Goal: Task Accomplishment & Management: Manage account settings

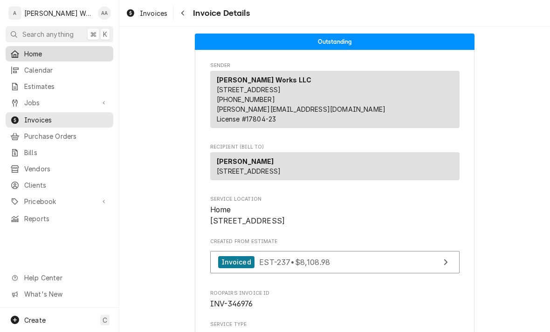
scroll to position [857, 0]
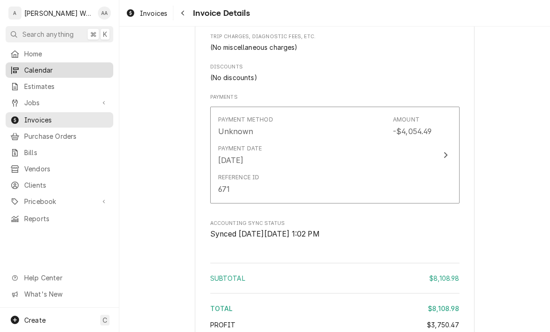
click at [30, 62] on link "Calendar" at bounding box center [60, 69] width 108 height 15
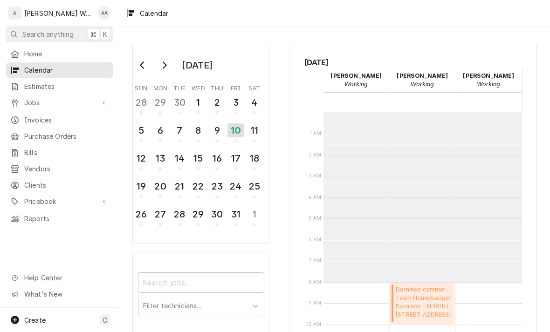
scroll to position [170, 0]
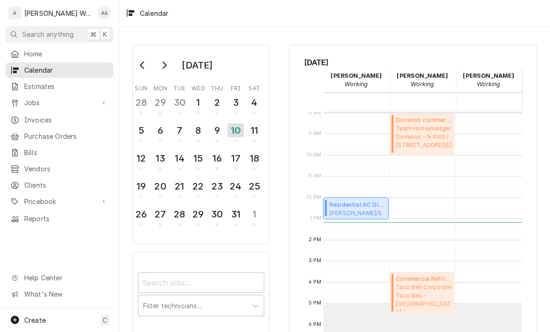
click at [347, 209] on span "[PERSON_NAME]/Sonland Co Rental - 40th and Vinton / [STREET_ADDRESS]" at bounding box center [358, 212] width 56 height 7
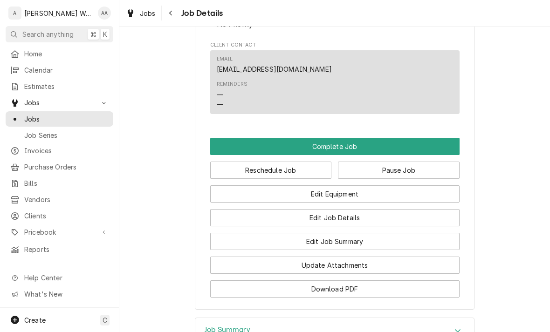
scroll to position [681, 0]
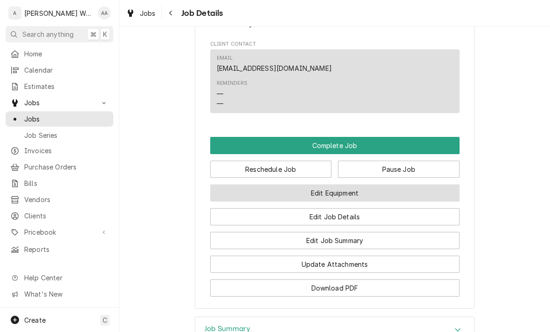
click at [303, 195] on button "Edit Equipment" at bounding box center [334, 193] width 249 height 17
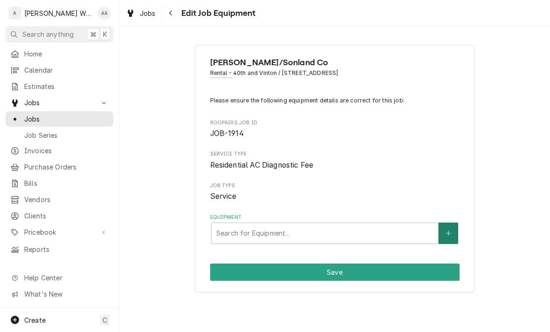
click at [451, 230] on icon "Create New Equipment" at bounding box center [449, 233] width 6 height 7
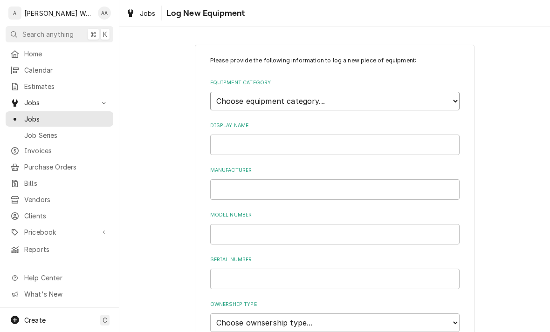
select select "15"
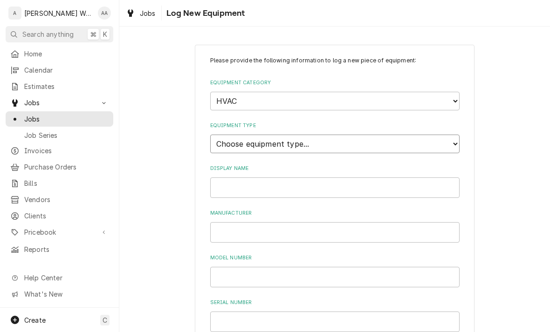
select select "118"
click at [261, 178] on input "Display Name" at bounding box center [334, 188] width 249 height 21
type input "AC"
type input "Goodman"
type input "GSC130241EA"
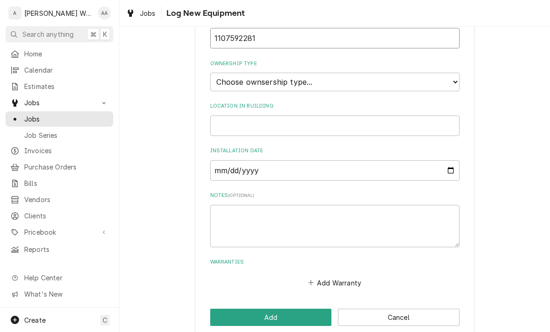
scroll to position [281, 0]
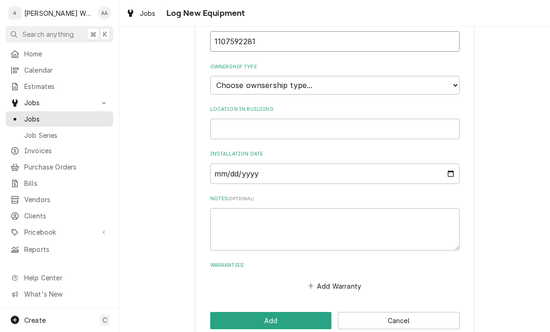
type input "1107592281"
select select "1"
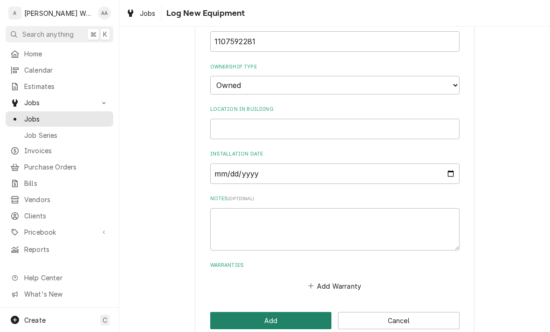
click at [248, 312] on button "Add" at bounding box center [271, 320] width 122 height 17
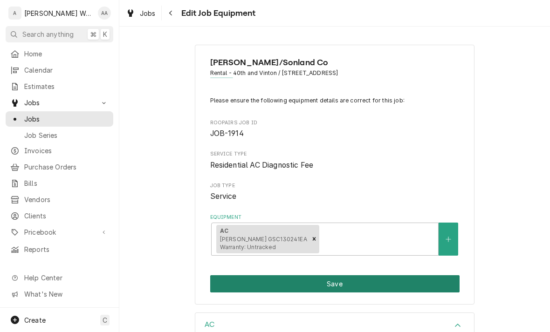
click at [246, 286] on button "Save" at bounding box center [334, 283] width 249 height 17
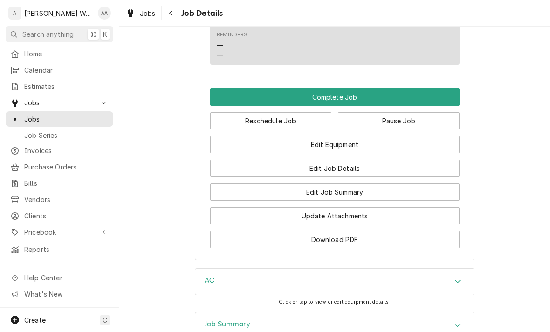
scroll to position [690, 0]
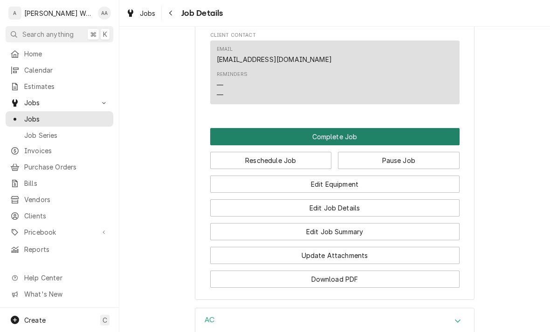
click at [288, 142] on button "Complete Job" at bounding box center [334, 136] width 249 height 17
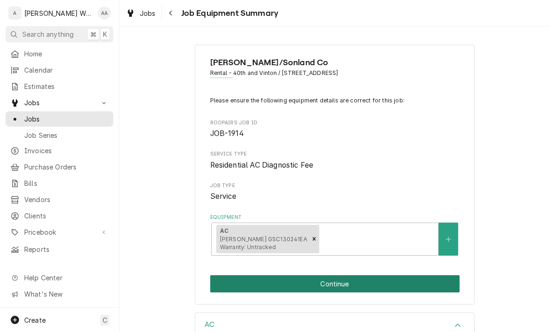
click at [300, 285] on button "Continue" at bounding box center [334, 283] width 249 height 17
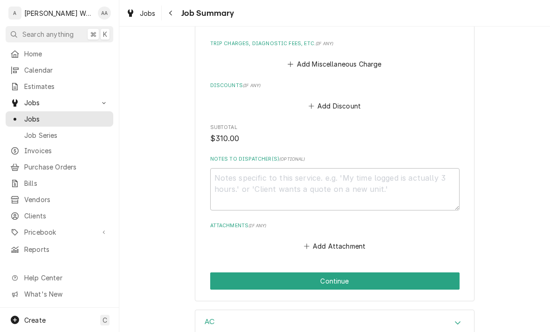
scroll to position [762, 0]
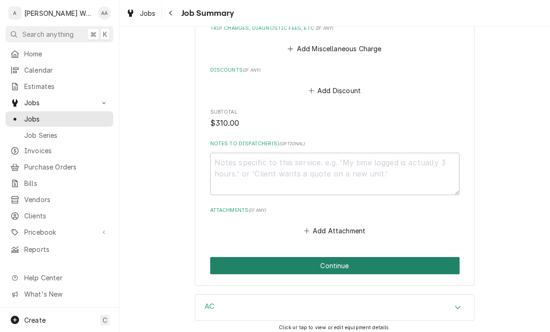
click at [298, 263] on button "Continue" at bounding box center [334, 265] width 249 height 17
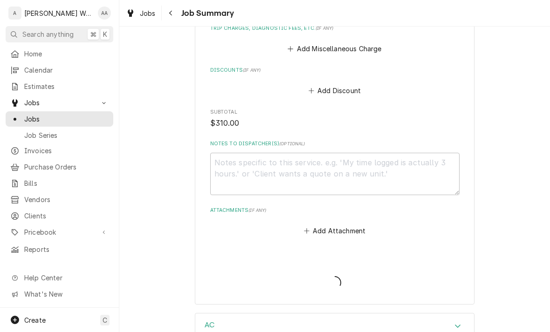
type textarea "x"
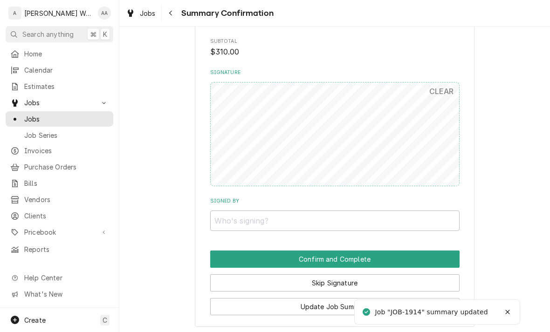
scroll to position [709, 0]
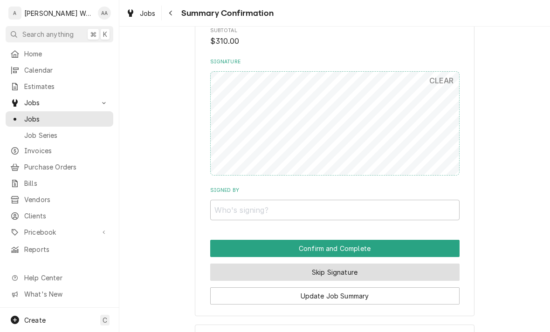
click at [310, 264] on button "Skip Signature" at bounding box center [334, 272] width 249 height 17
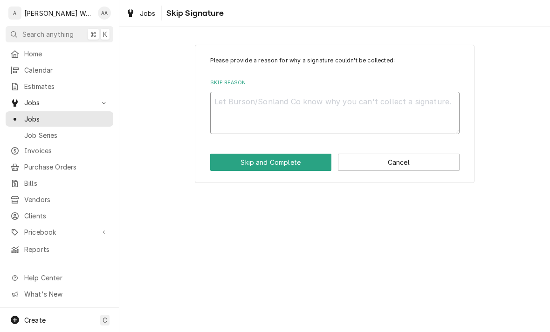
type textarea "x"
type textarea "T"
type textarea "x"
type textarea "Te"
type textarea "x"
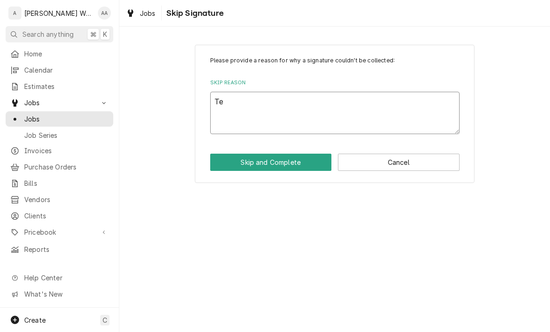
type textarea "Ten"
type textarea "x"
type textarea "Tenn"
type textarea "x"
type textarea "Tennan"
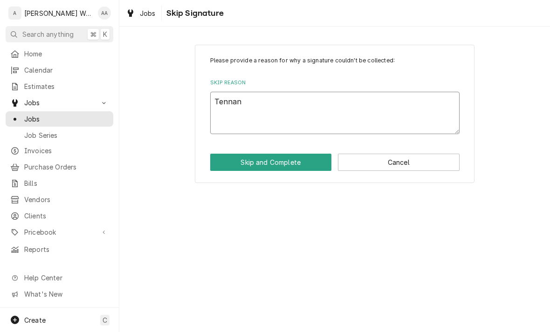
type textarea "x"
type textarea "Tennant"
type textarea "x"
type textarea "Tennant"
type textarea "x"
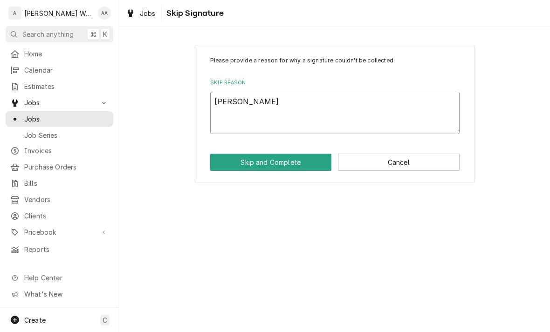
type textarea "Tennant o"
type textarea "x"
type textarea "Tennant oc"
type textarea "x"
type textarea "Tennant occ"
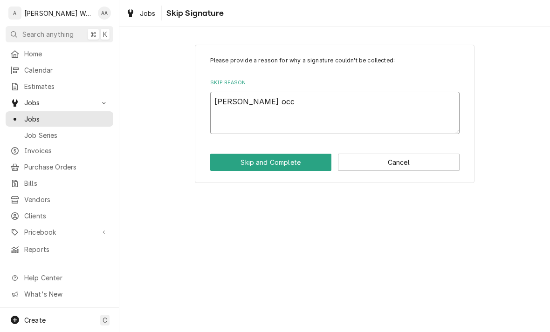
type textarea "x"
type textarea "Tennant occi"
type textarea "x"
type textarea "Tennant occi\"
type textarea "x"
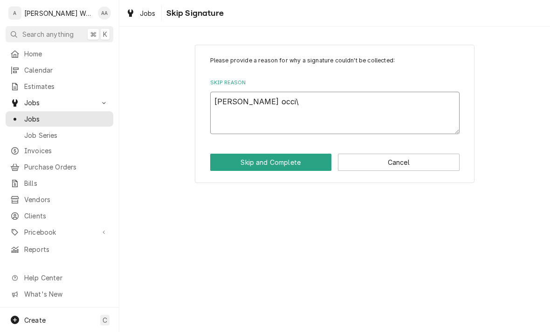
type textarea "Tennant occi\\"
type textarea "x"
type textarea "Tennant occi\\\"
type textarea "x"
type textarea "Tennant occi\\"
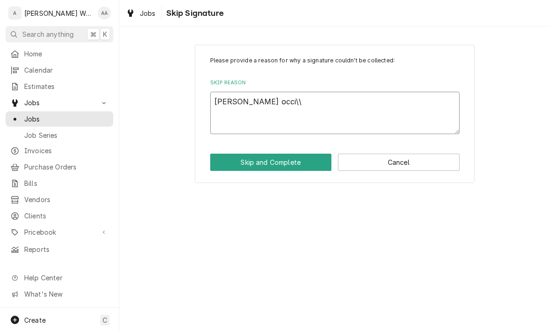
type textarea "x"
type textarea "Tennant occi\"
type textarea "x"
type textarea "Tennant occi"
type textarea "x"
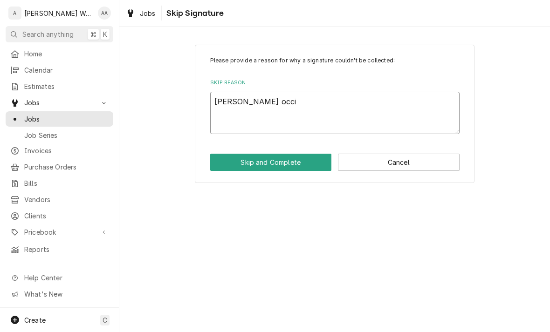
type textarea "Tennant occ"
type textarea "x"
type textarea "Tennant oc"
type textarea "x"
type textarea "Tennant occ"
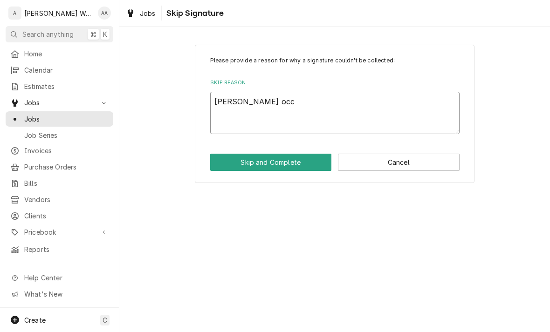
type textarea "x"
type textarea "Tennant occu"
type textarea "x"
type textarea "Tennant occup"
type textarea "x"
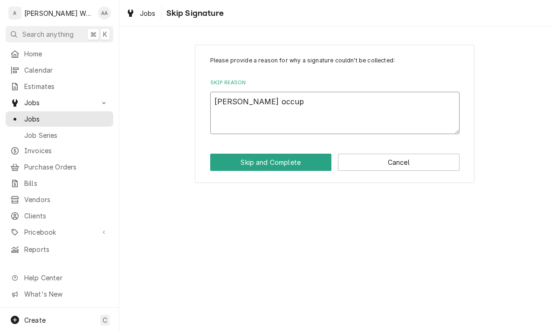
type textarea "Tennant occupi"
type textarea "x"
type textarea "Tennant occupie"
type textarea "x"
type textarea "Tennant occupied"
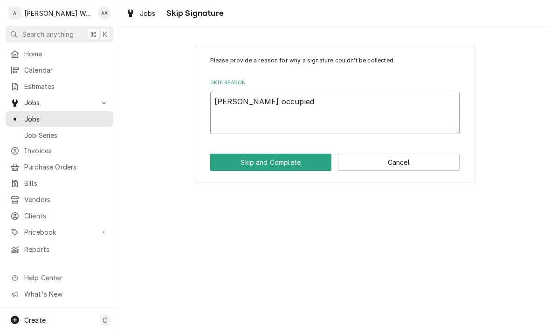
type textarea "x"
type textarea "Tennant occupied"
click at [290, 154] on button "Skip and Complete" at bounding box center [271, 162] width 122 height 17
type textarea "x"
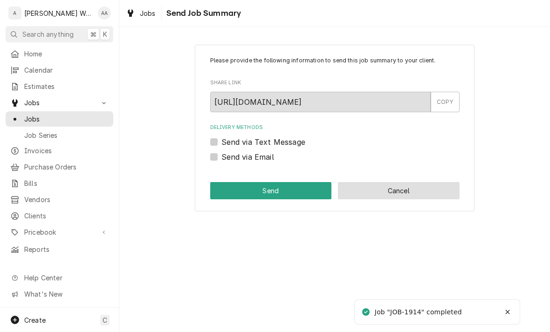
click at [361, 198] on button "Cancel" at bounding box center [399, 190] width 122 height 17
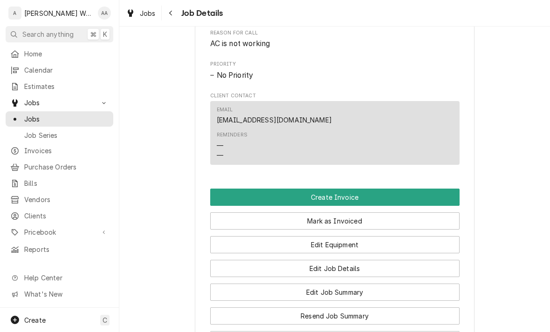
scroll to position [454, 0]
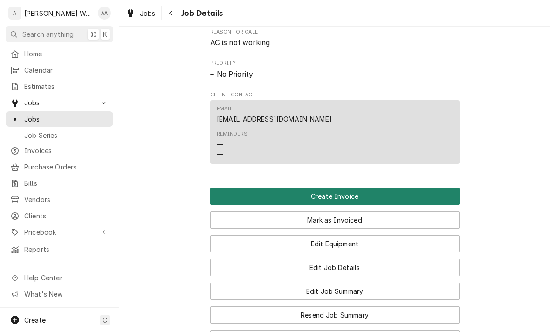
click at [285, 197] on button "Create Invoice" at bounding box center [334, 196] width 249 height 17
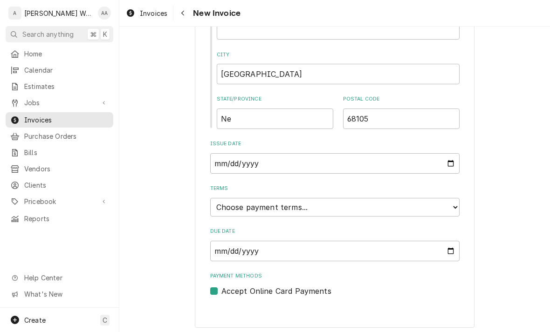
click at [285, 197] on div "Terms Choose payment terms... Same Day Net 7 Net 14 Net 21 Net 30 Net 45 Net 60…" at bounding box center [334, 200] width 249 height 31
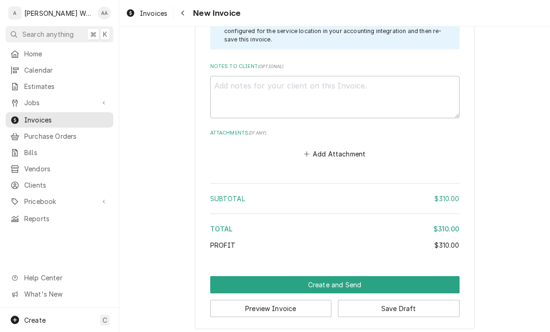
scroll to position [1427, 0]
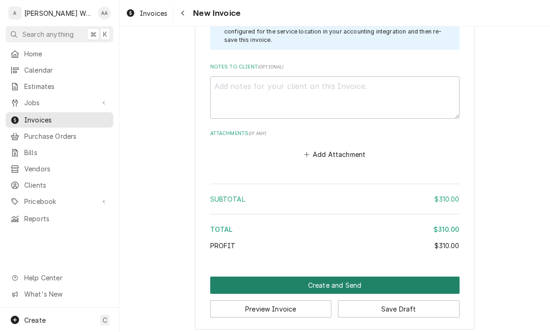
click at [296, 283] on button "Create and Send" at bounding box center [334, 285] width 249 height 17
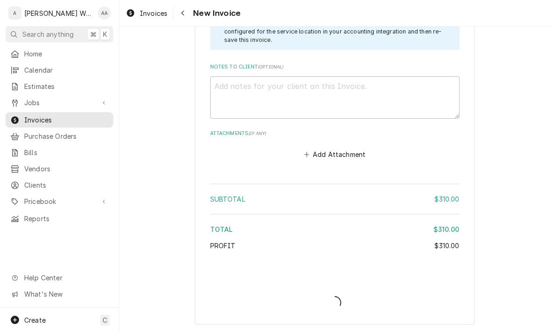
scroll to position [1421, 0]
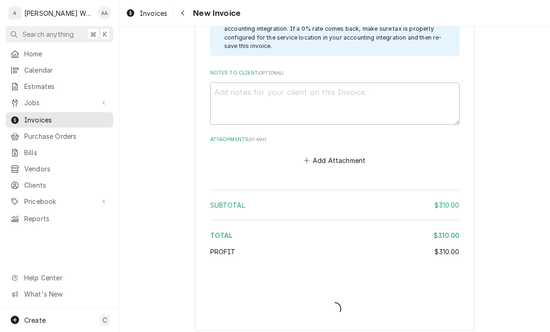
type textarea "x"
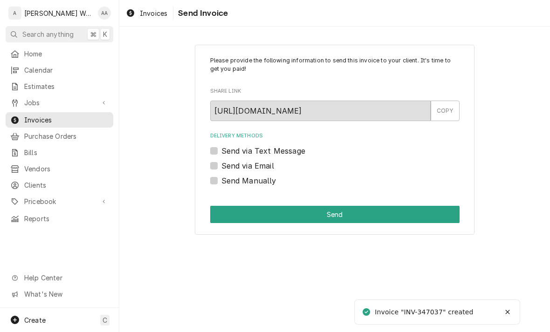
click at [228, 168] on label "Send via Email" at bounding box center [247, 165] width 53 height 11
click at [228, 168] on input "Send via Email" at bounding box center [345, 170] width 249 height 21
checkbox input "true"
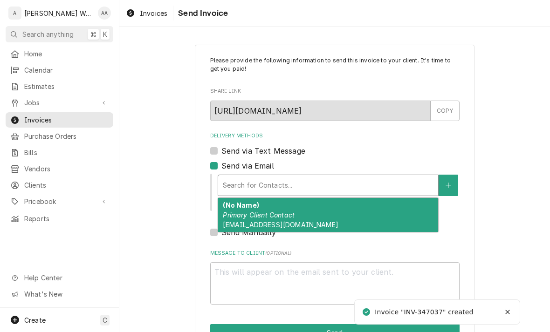
click at [244, 187] on div "Search for Contacts..." at bounding box center [328, 185] width 211 height 10
click at [256, 213] on em "Primary Client Contact" at bounding box center [259, 215] width 72 height 8
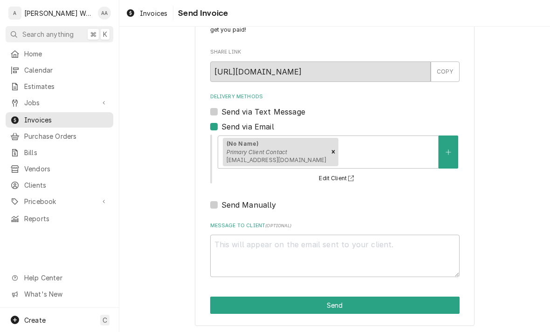
scroll to position [39, 0]
click at [330, 305] on button "Send" at bounding box center [334, 305] width 249 height 17
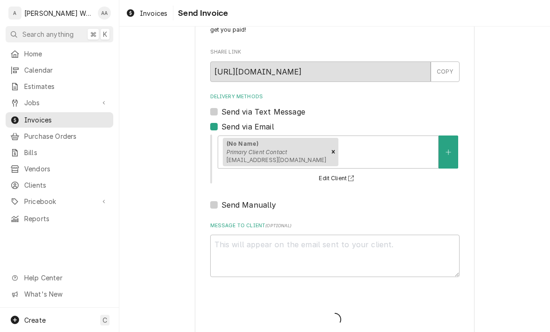
type textarea "x"
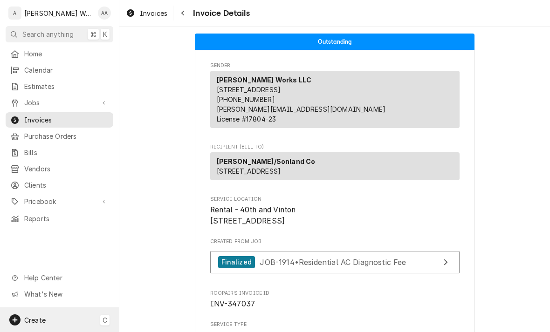
click at [83, 319] on div "Create C" at bounding box center [59, 320] width 119 height 24
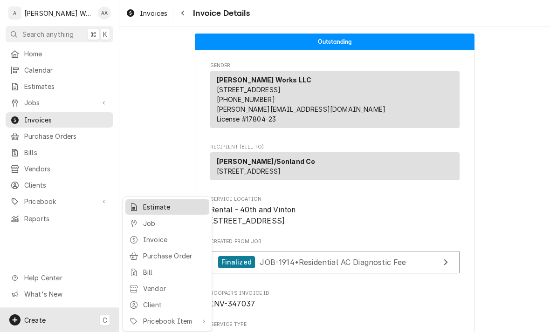
click at [142, 210] on div "Estimate" at bounding box center [167, 207] width 80 height 12
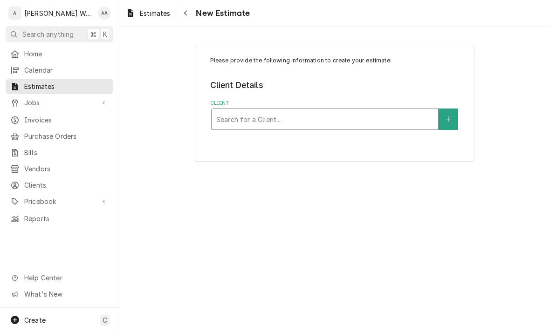
click at [235, 120] on div "Search for a Client..." at bounding box center [324, 120] width 217 height 10
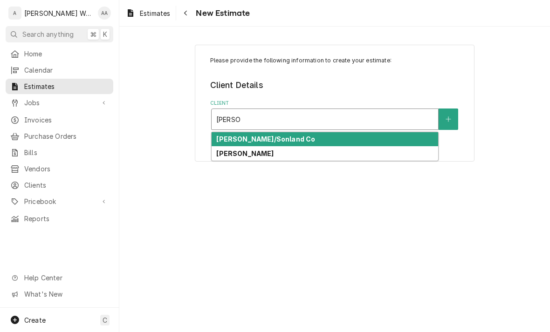
click at [241, 142] on strong "[PERSON_NAME]/Sonland Co" at bounding box center [265, 139] width 99 height 8
type input "burson"
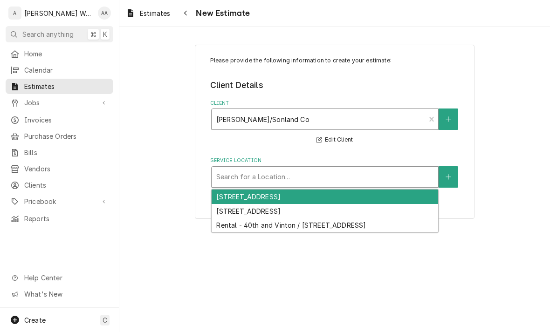
click at [243, 180] on div "Search for a Location..." at bounding box center [324, 177] width 217 height 10
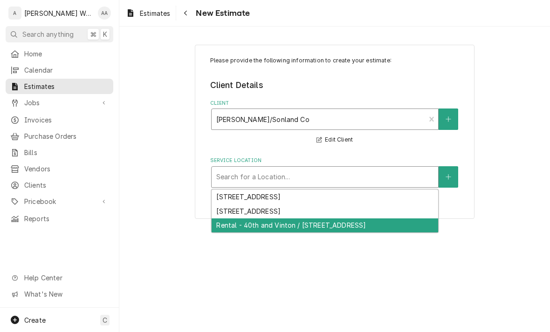
click at [237, 222] on div "Rental - 40th and Vinton / 4023 Vinton St, Omaha, NE 68105" at bounding box center [325, 226] width 227 height 14
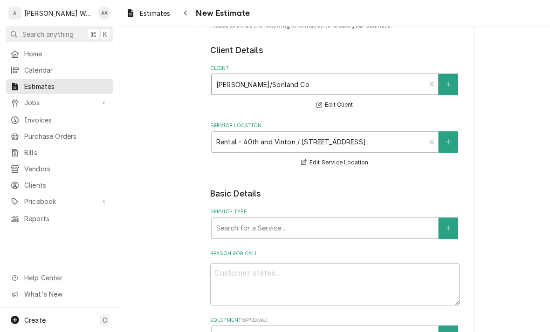
scroll to position [39, 0]
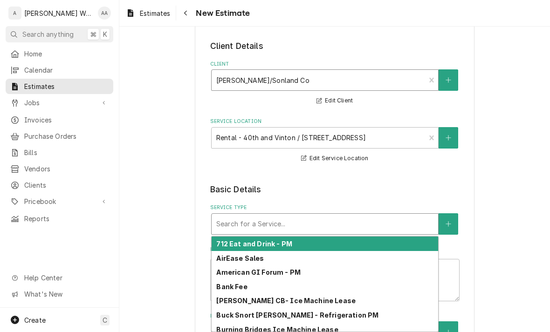
click at [237, 222] on div "Search for a Service..." at bounding box center [324, 224] width 217 height 10
type textarea "x"
type input "f"
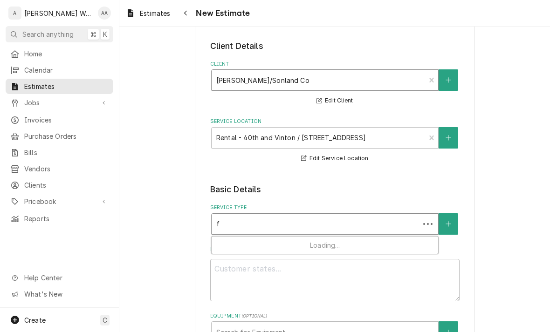
type textarea "x"
type input "f\"
type textarea "x"
type input "f\r"
type textarea "x"
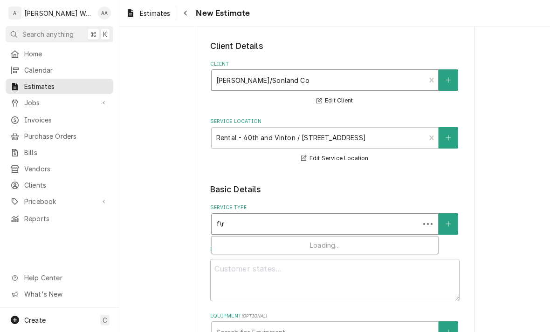
type input "f\"
type textarea "x"
type input "f"
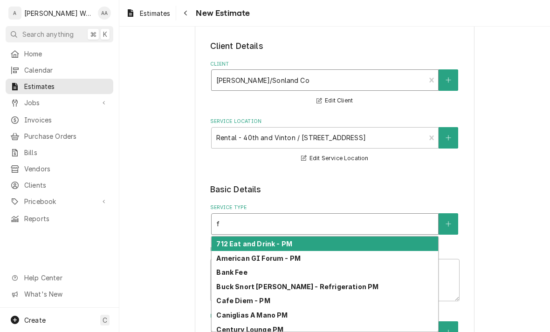
type textarea "x"
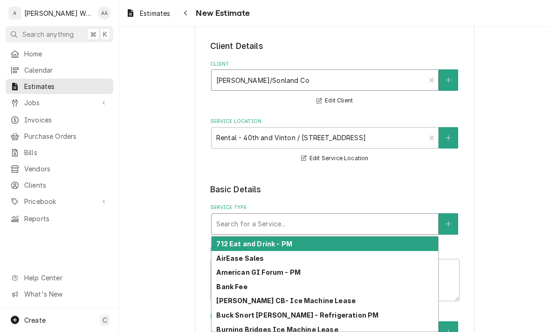
type textarea "x"
type input "r"
type textarea "x"
type input "re"
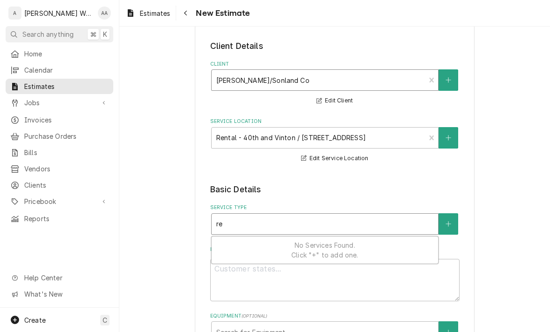
type textarea "x"
type input "res"
type textarea "x"
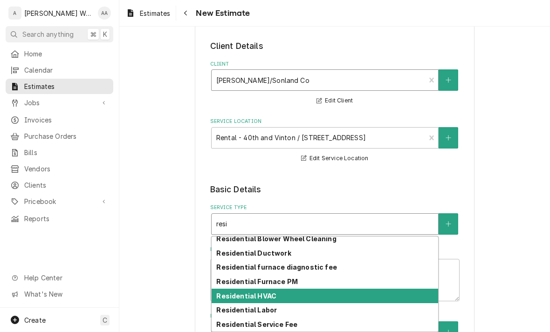
scroll to position [34, 0]
click at [269, 292] on strong "Residential HVAC" at bounding box center [246, 296] width 60 height 8
type input "resi"
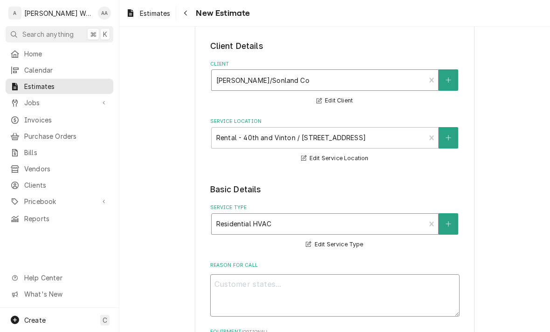
click at [255, 278] on textarea "Reason For Call" at bounding box center [334, 296] width 249 height 42
type textarea "x"
type textarea "R"
type textarea "x"
type textarea "Re"
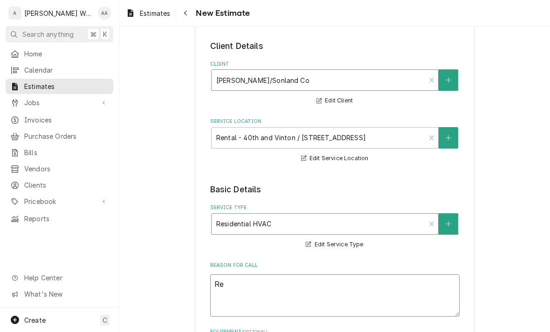
type textarea "x"
type textarea "Rep"
type textarea "x"
type textarea "Repl"
type textarea "x"
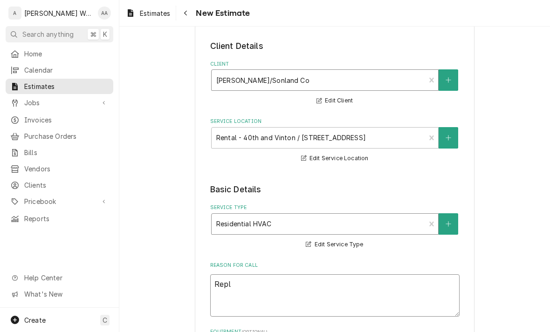
type textarea "Repla"
type textarea "x"
type textarea "Replac"
type textarea "x"
type textarea "Replace"
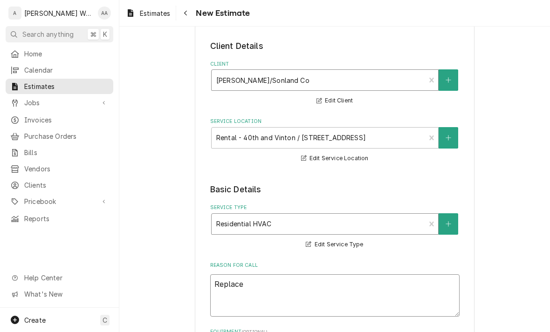
type textarea "x"
type textarea "Replace"
type textarea "x"
type textarea "Replace m"
type textarea "x"
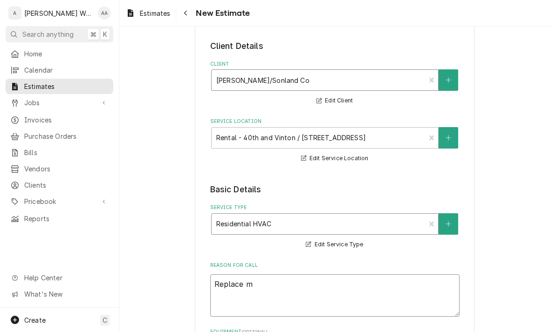
type textarea "Replace me"
type textarea "x"
type textarea "Replace met"
type textarea "x"
type textarea "Replace metal"
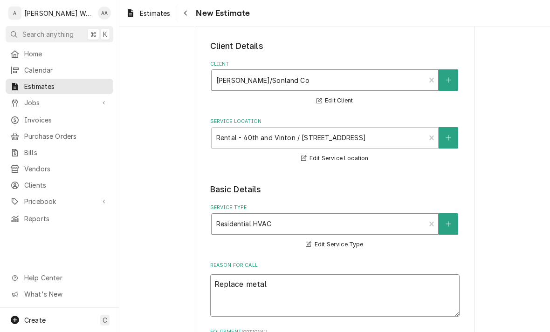
type textarea "x"
type textarea "Replace metal"
type textarea "x"
type textarea "Replace metal u"
type textarea "x"
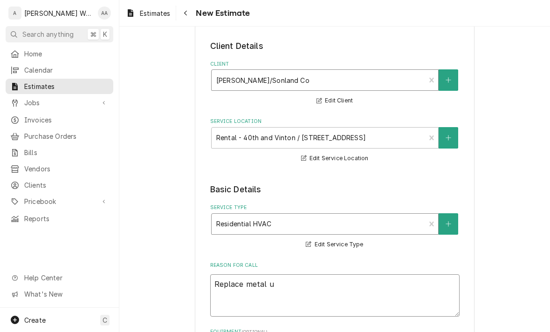
type textarea "Replace metal un"
type textarea "x"
type textarea "Replace metal uni"
type textarea "x"
type textarea "Replace metal unit"
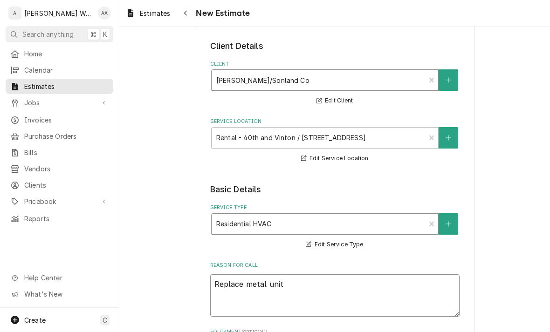
type textarea "x"
type textarea "Replace metal uni"
type textarea "x"
type textarea "Replace metal un"
type textarea "x"
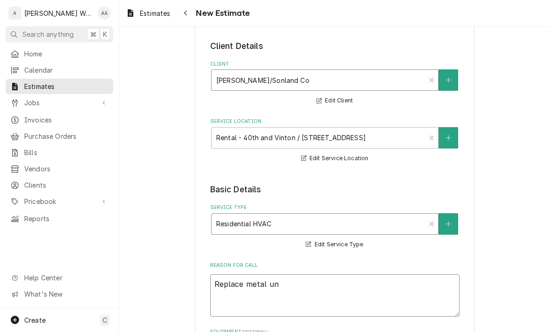
type textarea "Replace metal und"
type textarea "x"
type textarea "Replace metal unde"
type textarea "x"
type textarea "Replace metal under"
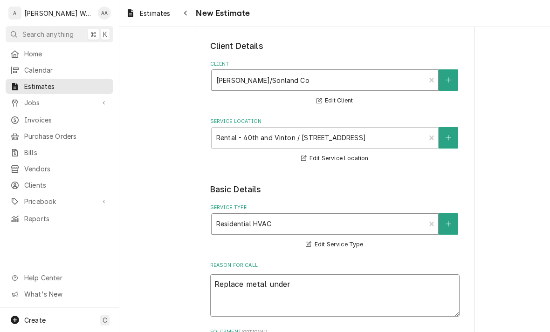
type textarea "x"
type textarea "Replace metal under"
type textarea "x"
type textarea "Replace metal under i"
type textarea "x"
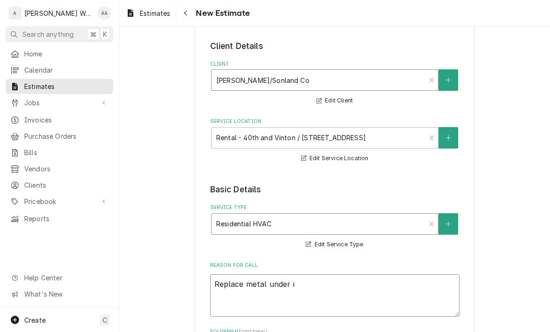
type textarea "Replace metal under in"
type textarea "x"
type textarea "Replace metal under ind"
type textarea "x"
type textarea "Replace metal under indo"
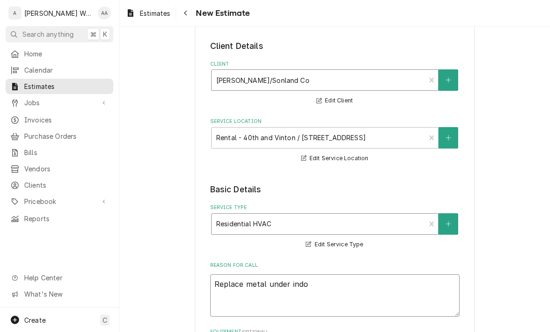
type textarea "x"
type textarea "Replace metal under indoo"
type textarea "x"
type textarea "Replace metal under indoor"
type textarea "x"
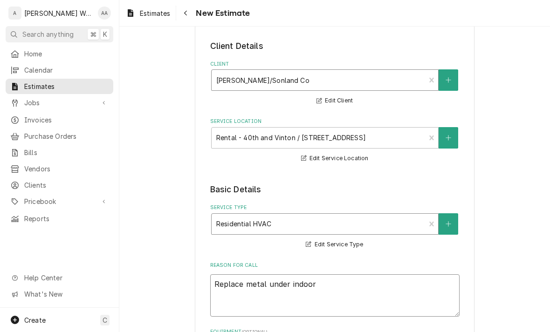
type textarea "Replace metal under indoor"
type textarea "x"
type textarea "Replace metal under indoor c"
type textarea "x"
type textarea "Replace metal under indoor co"
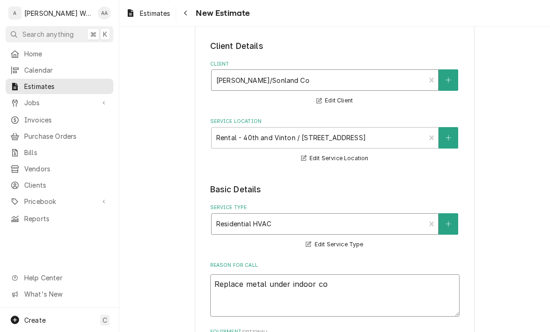
type textarea "x"
type textarea "Replace metal under indoor coi"
type textarea "x"
type textarea "Replace metal under indoor coil"
type textarea "x"
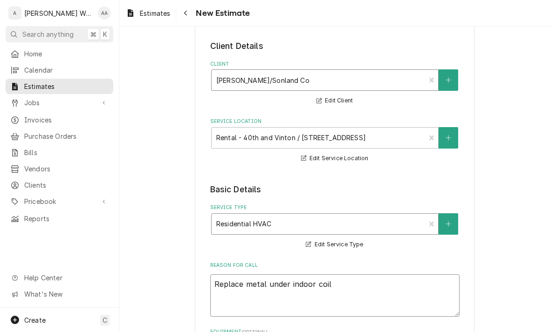
type textarea "Replace metal under indoor coil."
type textarea "x"
type textarea "Replace metal under indoor coil."
type textarea "x"
type textarea "Replace metal under indoor coil. C"
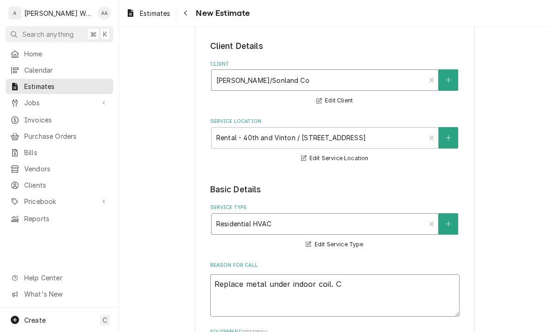
type textarea "x"
type textarea "Replace metal under indoor coil. Cl"
type textarea "x"
type textarea "Replace metal under indoor coil. Cle"
type textarea "x"
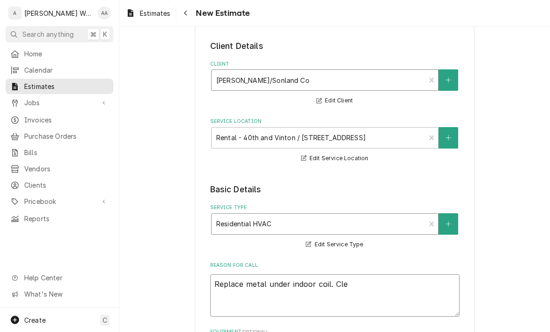
type textarea "Replace metal under indoor coil. Clea"
type textarea "x"
type textarea "Replace metal under indoor coil. Clean"
type textarea "x"
type textarea "Replace metal under indoor coil. Clean"
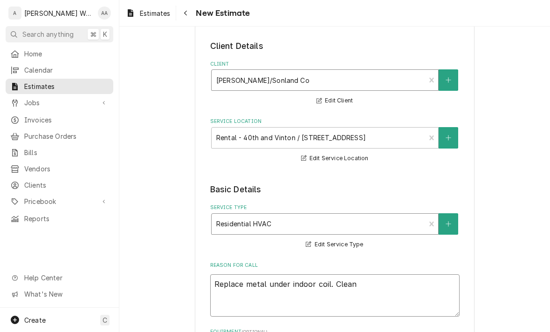
type textarea "x"
type textarea "Replace metal under indoor coil. Clean e"
type textarea "x"
type textarea "Replace metal under indoor coil. Clean ev"
type textarea "x"
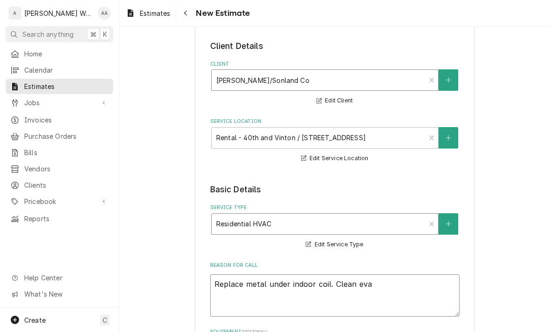
type textarea "Replace metal under indoor coil. Clean evap"
type textarea "x"
type textarea "Replace metal under indoor coil. Clean evapo"
type textarea "x"
type textarea "Replace metal under indoor coil. Clean evapor"
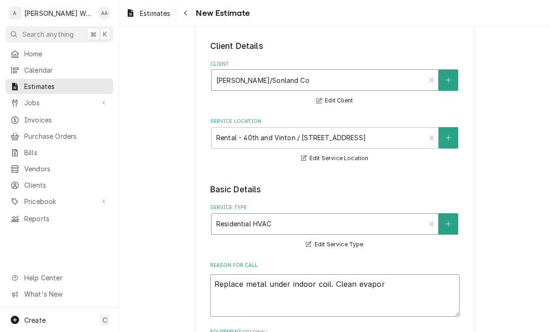
type textarea "x"
type textarea "Replace metal under indoor coil. Clean evapora"
type textarea "x"
type textarea "Replace metal under indoor coil. Clean evaporat"
type textarea "x"
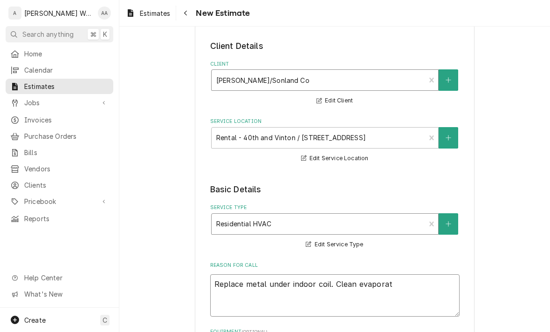
type textarea "Replace metal under indoor coil. Clean evaporato"
type textarea "x"
type textarea "Replace metal under indoor coil. Clean evaporat"
type textarea "x"
type textarea "Replace metal under indoor coil. Clean evapora"
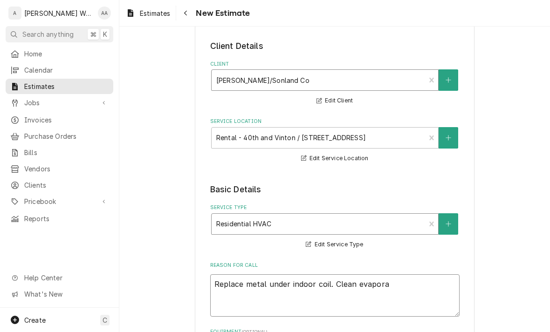
type textarea "x"
type textarea "Replace metal under indoor coil. Clean evaporat"
type textarea "x"
type textarea "Replace metal under indoor coil. Clean evaporato"
type textarea "x"
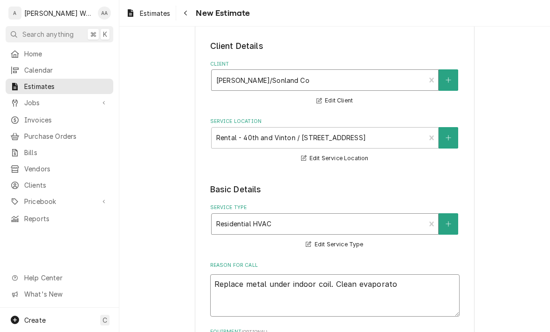
type textarea "Replace metal under indoor coil. Clean evaporator"
type textarea "x"
type textarea "Replace metal under indoor coil. Clean evaporator"
type textarea "x"
type textarea "Replace metal under indoor coil. Clean evaporator c"
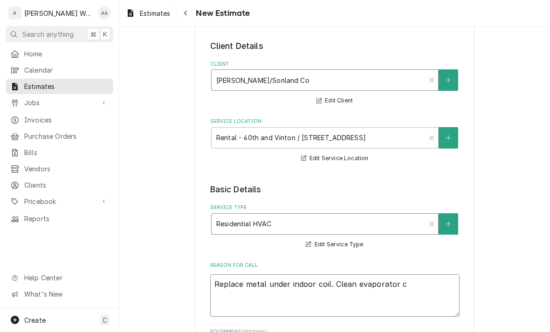
type textarea "x"
type textarea "Replace metal under indoor coil. Clean evaporator co"
type textarea "x"
type textarea "Replace metal under indoor coil. Clean evaporator coi"
type textarea "x"
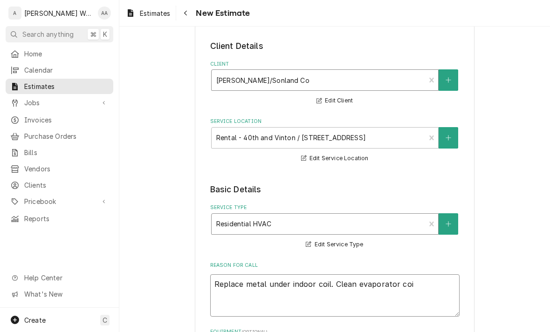
type textarea "Replace metal under indoor coil. Clean evaporator coil"
type textarea "x"
type textarea "Replace metal under indoor coil. Clean evaporator coil"
type textarea "x"
type textarea "Replace metal under indoor coil. Clean evaporator coil a"
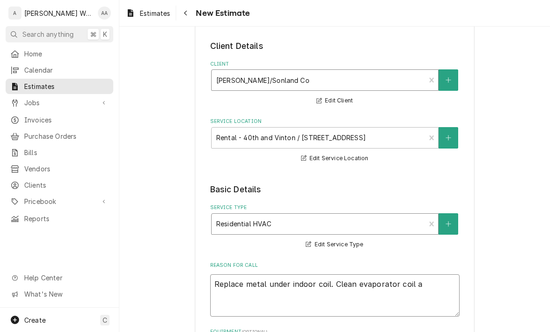
type textarea "x"
type textarea "Replace metal under indoor coil. Clean evaporator coil an"
type textarea "x"
type textarea "Replace metal under indoor coil. Clean evaporator coil and"
type textarea "x"
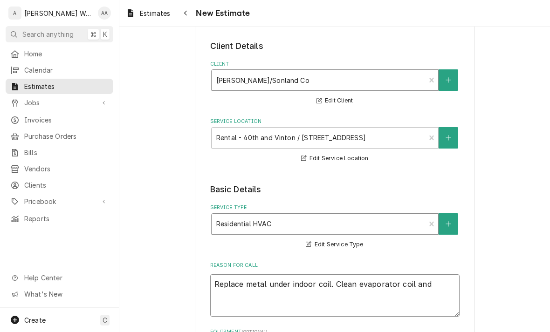
type textarea "Replace metal under indoor coil. Clean evaporator coil and"
type textarea "x"
type textarea "Replace metal under indoor coil. Clean evaporator coil and du"
type textarea "x"
type textarea "Replace metal under indoor coil. Clean evaporator coil and duc"
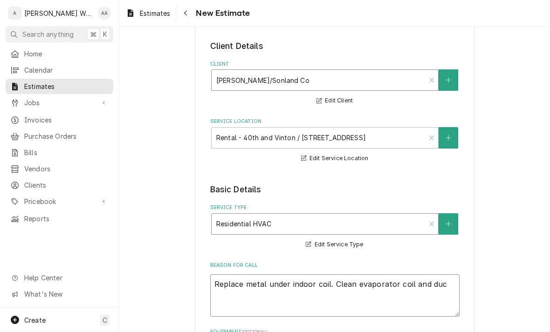
type textarea "x"
type textarea "Replace metal under indoor coil. Clean evaporator coil and duct"
type textarea "x"
type textarea "Replace metal under indoor coil. Clean evaporator coil and ductwo"
type textarea "x"
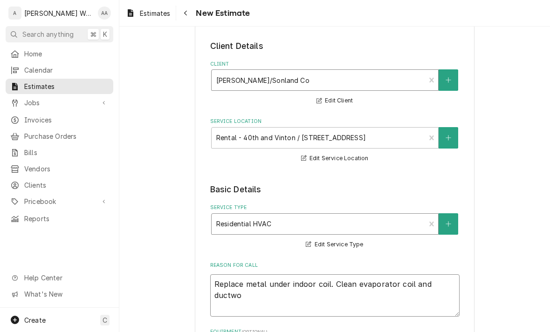
type textarea "Replace metal under indoor coil. Clean evaporator coil and ductwor"
type textarea "x"
type textarea "Replace metal under indoor coil. Clean evaporator coil and ductwork"
type textarea "x"
type textarea "Replace metal under indoor coil. Clean evaporator coil and ductwork"
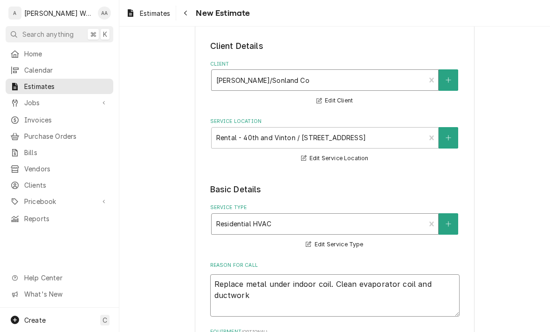
type textarea "x"
type textarea "Replace metal under indoor coil. Clean evaporator coil and ductwork d"
type textarea "x"
type textarea "Replace metal under indoor coil. Clean evaporator coil and ductwork di"
type textarea "x"
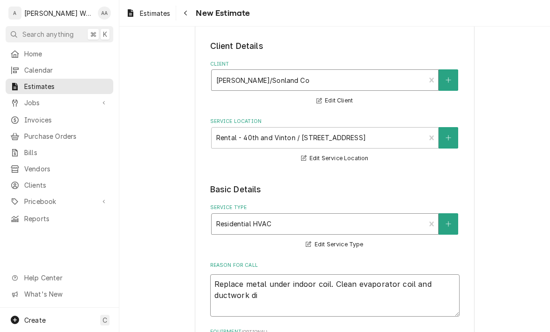
type textarea "Replace metal under indoor coil. Clean evaporator coil and ductwork dir"
type textarea "x"
type textarea "Replace metal under indoor coil. Clean evaporator coil and ductwork dire"
type textarea "x"
type textarea "Replace metal under indoor coil. Clean evaporator coil and ductwork direc"
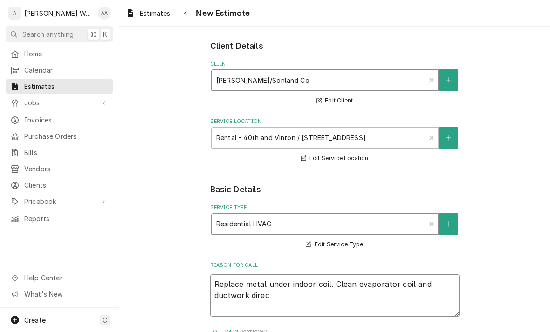
type textarea "x"
type textarea "Replace metal under indoor coil. Clean evaporator coil and ductwork direct"
type textarea "x"
type textarea "Replace metal under indoor coil. Clean evaporator coil and ductwork directl"
type textarea "x"
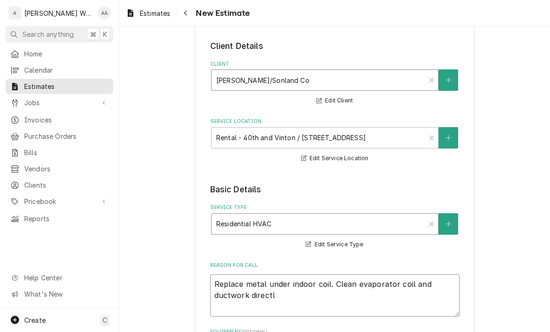
type textarea "Replace metal under indoor coil. Clean evaporator coil and ductwork directly"
type textarea "x"
type textarea "Replace metal under indoor coil. Clean evaporator coil and ductwork directly"
type textarea "x"
type textarea "Replace metal under indoor coil. Clean evaporator coil and ductwork directly u"
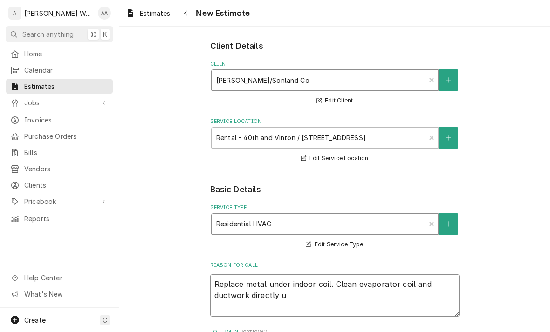
type textarea "x"
type textarea "Replace metal under indoor coil. Clean evaporator coil and ductwork directly un"
type textarea "x"
type textarea "Replace metal under indoor coil. Clean evaporator coil and ductwork directly un…"
type textarea "x"
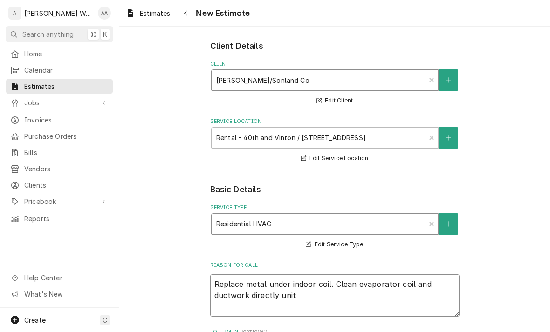
type textarea "Replace metal under indoor coil. Clean evaporator coil and ductwork directly uni"
type textarea "x"
type textarea "Replace metal under indoor coil. Clean evaporator coil and ductwork directly un"
type textarea "x"
type textarea "Replace metal under indoor coil. Clean evaporator coil and ductwork directly und"
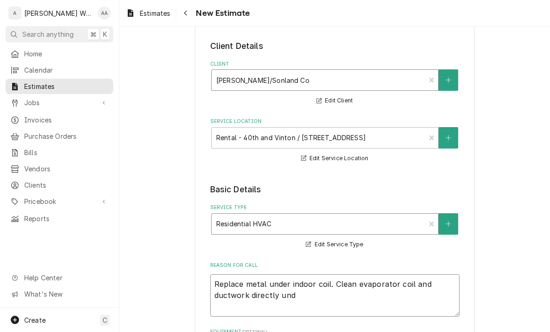
type textarea "x"
type textarea "Replace metal under indoor coil. Clean evaporator coil and ductwork directly un…"
type textarea "x"
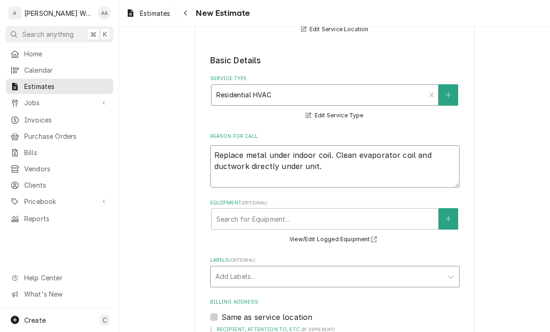
scroll to position [215, 0]
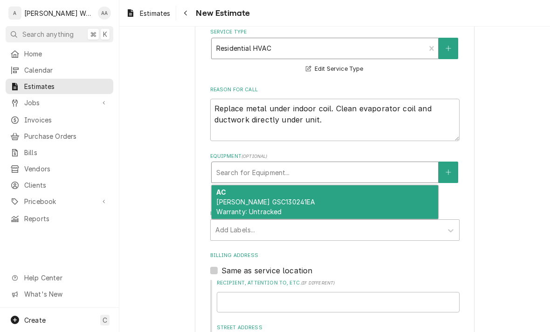
click at [256, 174] on div "Search for Equipment..." at bounding box center [324, 173] width 217 height 10
click at [241, 209] on span "Goodman GSC130241EA Warranty: Untracked" at bounding box center [265, 207] width 99 height 18
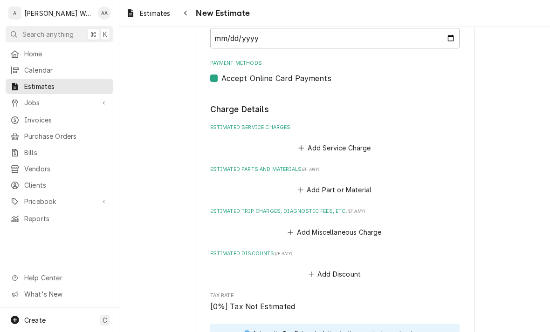
scroll to position [819, 0]
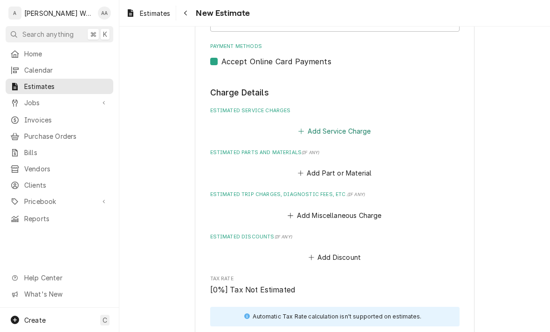
click at [331, 126] on button "Add Service Charge" at bounding box center [335, 130] width 76 height 13
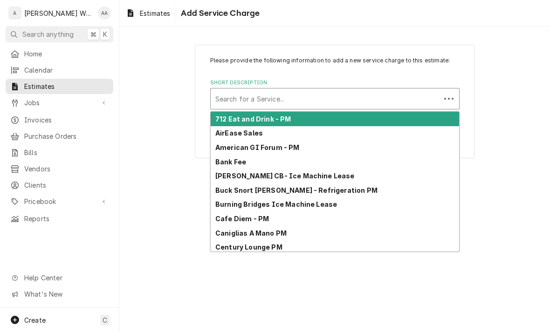
click at [321, 105] on div "Short Description" at bounding box center [325, 98] width 220 height 17
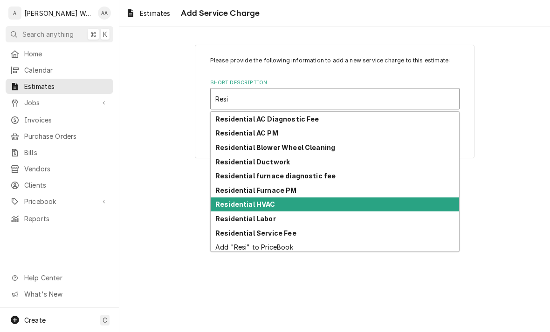
click at [230, 199] on div "Residential HVAC" at bounding box center [335, 205] width 248 height 14
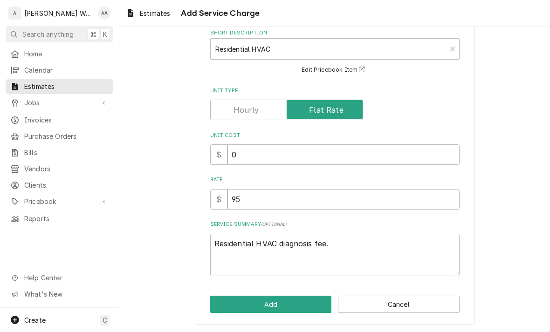
scroll to position [49, 0]
click at [272, 242] on textarea "Residential HVAC diagnosis fee." at bounding box center [334, 255] width 249 height 42
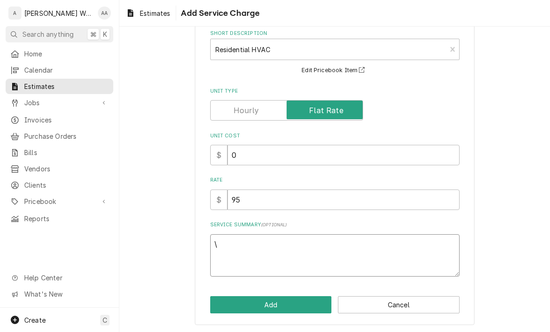
paste textarea "Replace metal under indoor coil. Clean evaporator coil and ductwork directly un…"
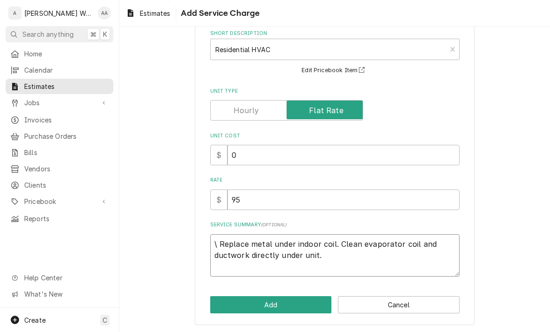
click at [220, 242] on textarea "\ Replace metal under indoor coil. Clean evaporator coil and ductwork directly …" at bounding box center [334, 255] width 249 height 42
click at [315, 242] on textarea "Replace metal under indoor coil. Clean evaporator coil and ductwork directly un…" at bounding box center [334, 255] width 249 height 42
click at [373, 242] on textarea "Replace metal under indoor evaporator coil. Clean evaporator coil and ductwork …" at bounding box center [334, 255] width 249 height 42
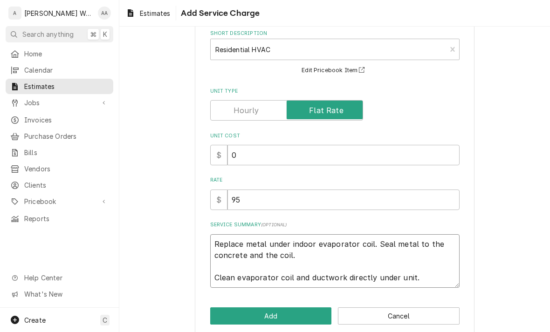
click at [432, 275] on textarea "Replace metal under indoor evaporator coil. Seal metal to the concrete and the …" at bounding box center [334, 261] width 249 height 54
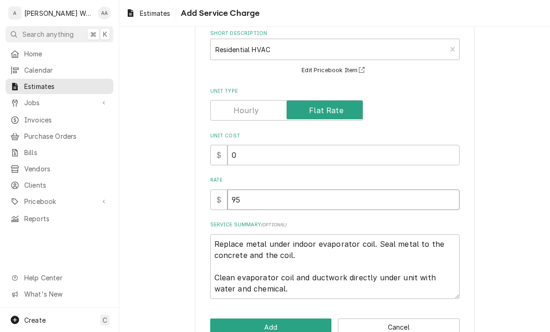
click at [333, 205] on input "95" at bounding box center [343, 200] width 232 height 21
click at [248, 319] on button "Add" at bounding box center [271, 327] width 122 height 17
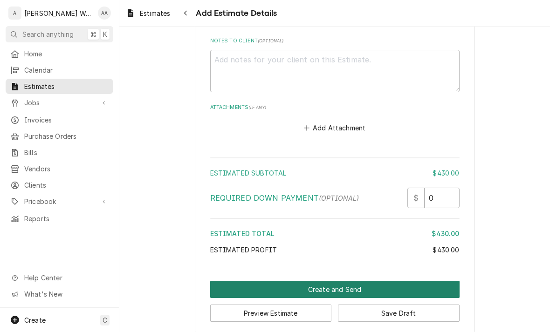
click at [269, 281] on button "Create and Send" at bounding box center [334, 289] width 249 height 17
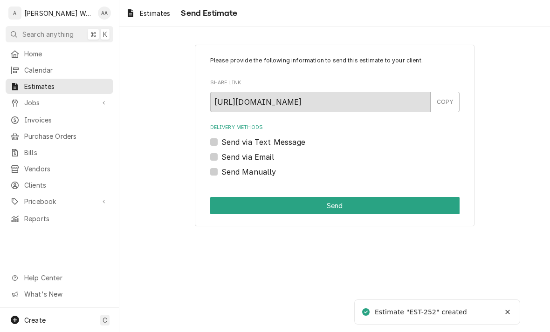
click at [246, 158] on label "Send via Email" at bounding box center [247, 156] width 53 height 11
click at [246, 158] on input "Send via Email" at bounding box center [345, 161] width 249 height 21
checkbox input "true"
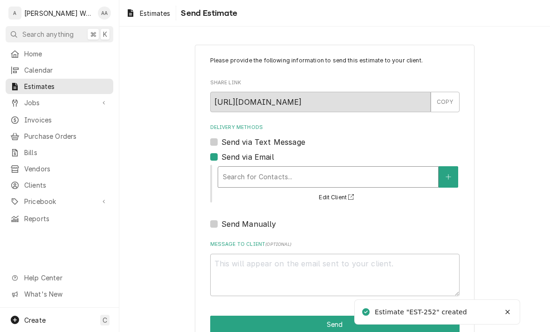
click at [234, 183] on div "Delivery Methods" at bounding box center [328, 177] width 211 height 17
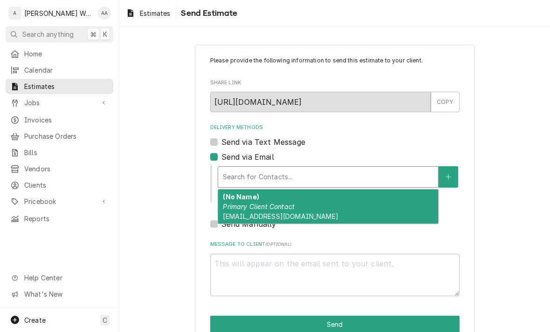
click at [244, 203] on em "Primary Client Contact" at bounding box center [259, 207] width 72 height 8
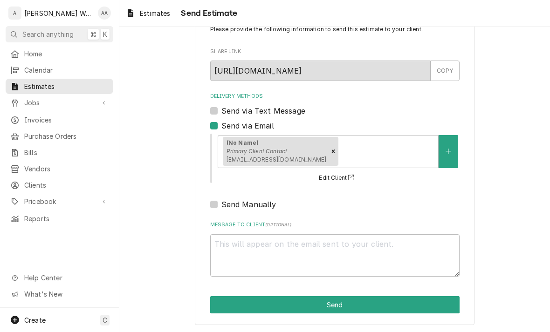
scroll to position [31, 0]
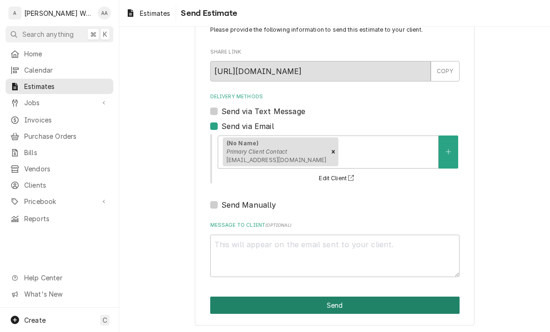
click at [281, 311] on button "Send" at bounding box center [334, 305] width 249 height 17
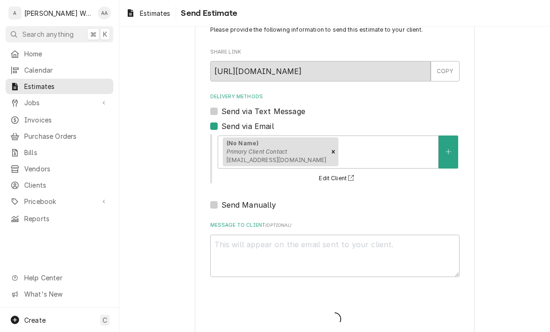
type textarea "x"
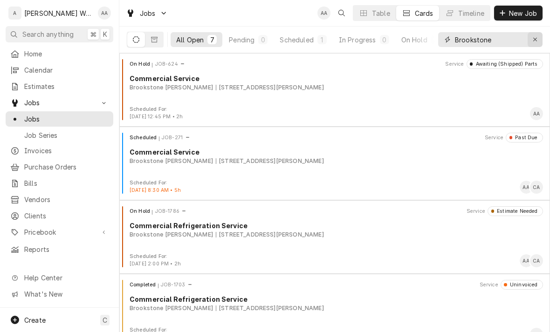
click at [530, 35] on button "Erase input" at bounding box center [535, 39] width 15 height 15
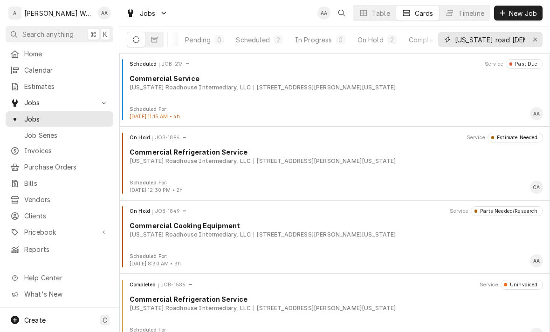
scroll to position [0, 45]
type input "Texas road pap"
click at [376, 45] on button "On Hold 2" at bounding box center [376, 39] width 50 height 15
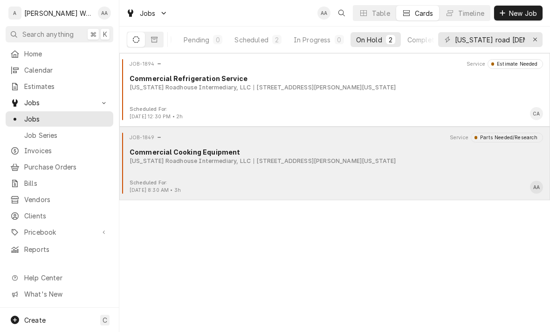
click at [173, 162] on div "[US_STATE] Roadhouse Intermediary, LLC" at bounding box center [190, 161] width 121 height 8
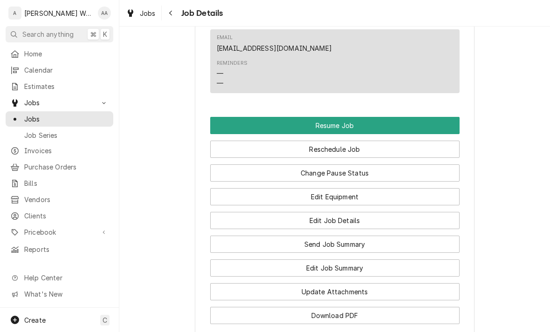
scroll to position [752, 0]
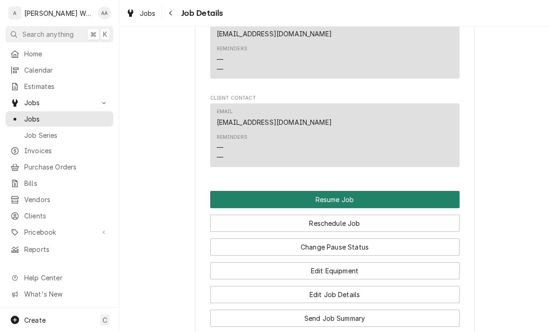
click at [238, 191] on button "Resume Job" at bounding box center [334, 199] width 249 height 17
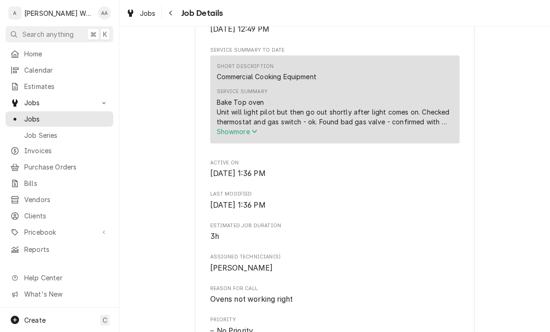
scroll to position [329, 0]
